Goal: Information Seeking & Learning: Find specific fact

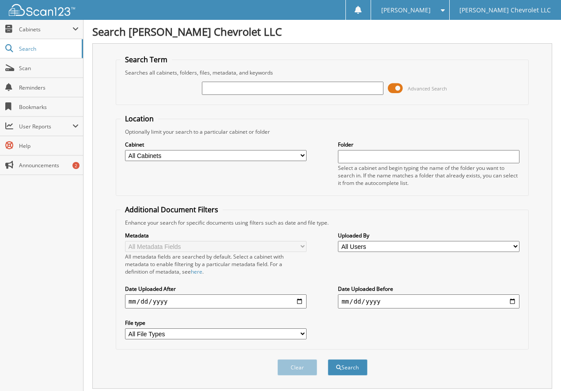
click at [215, 88] on input "text" at bounding box center [293, 88] width 182 height 13
click at [228, 89] on input "text" at bounding box center [293, 88] width 182 height 13
type input "455381"
click at [328, 360] on button "Search" at bounding box center [348, 368] width 40 height 16
click at [352, 366] on button "Search" at bounding box center [348, 368] width 40 height 16
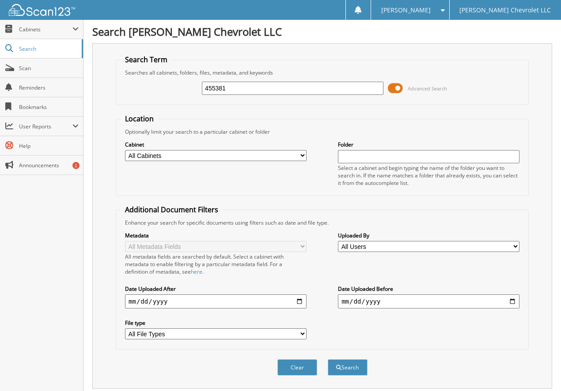
click at [393, 88] on span at bounding box center [395, 88] width 15 height 13
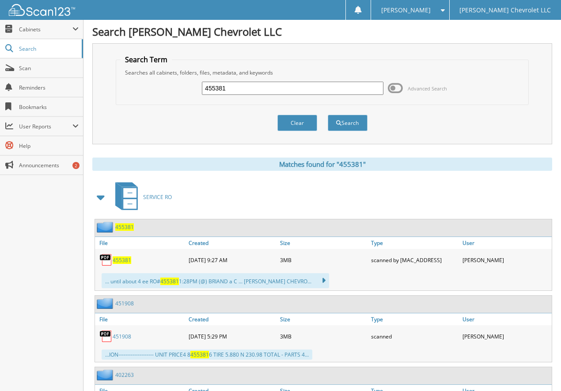
click at [122, 262] on span "455381" at bounding box center [122, 261] width 19 height 8
